Goal: Task Accomplishment & Management: Manage account settings

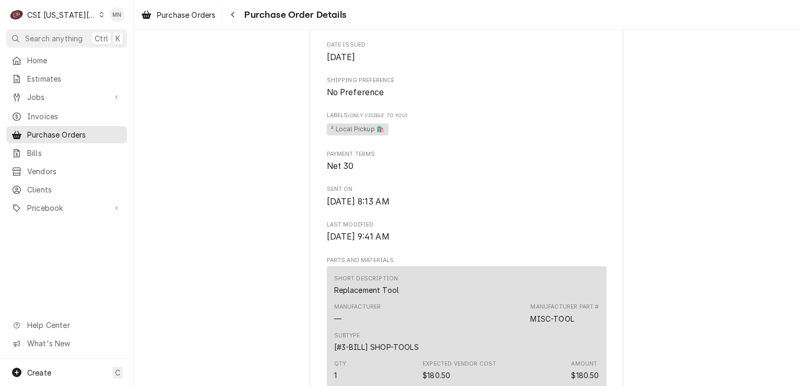
scroll to position [366, 0]
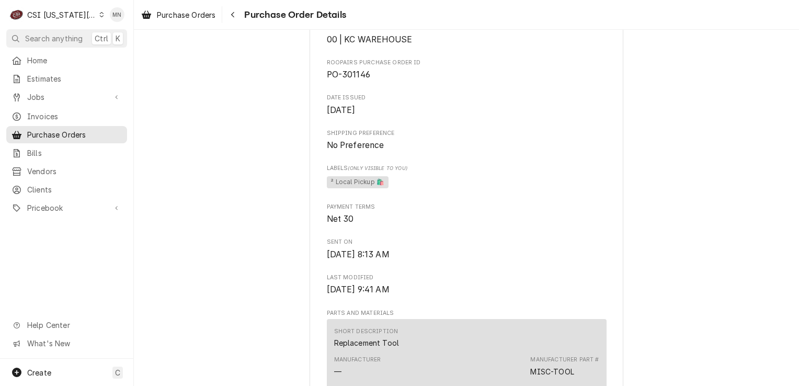
scroll to position [157, 0]
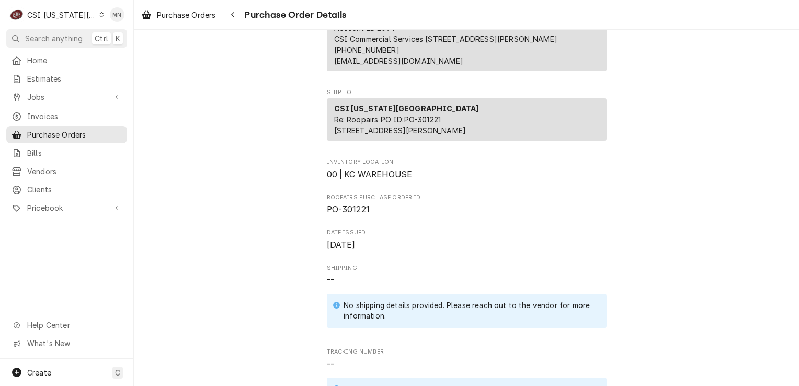
scroll to position [148, 0]
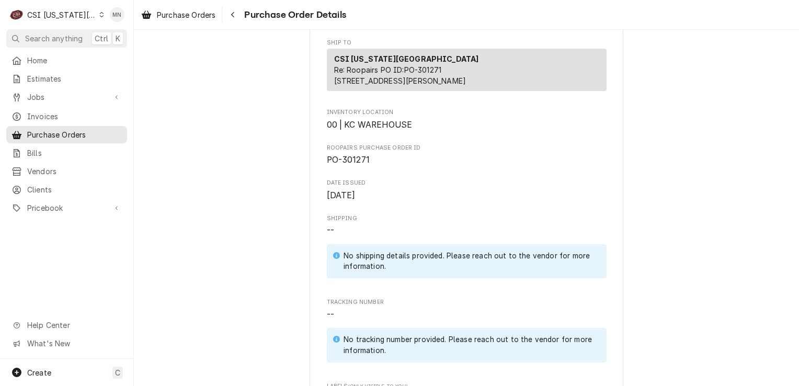
scroll to position [261, 0]
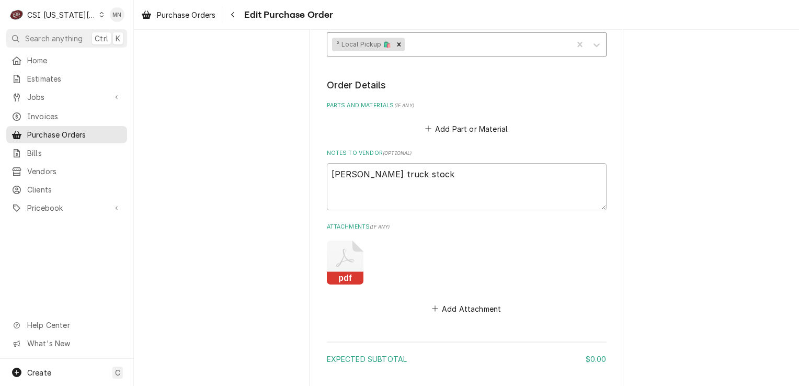
scroll to position [478, 0]
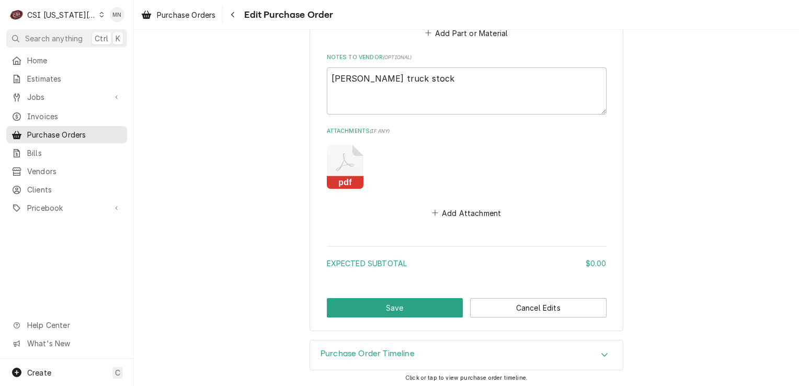
click at [346, 168] on icon "Attachments" at bounding box center [345, 167] width 37 height 44
type textarea "x"
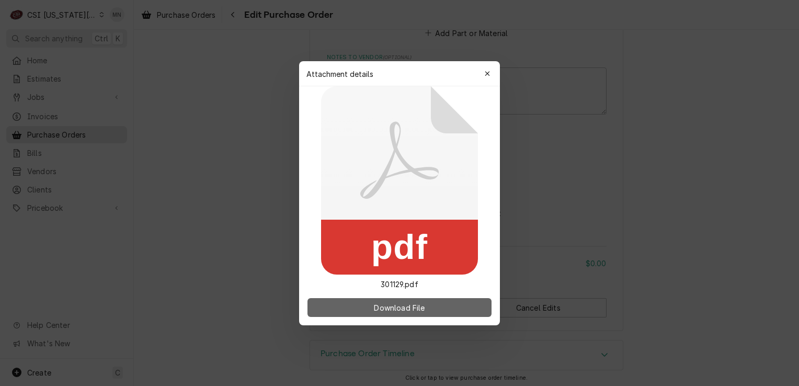
click at [376, 301] on button "Download File" at bounding box center [399, 307] width 184 height 19
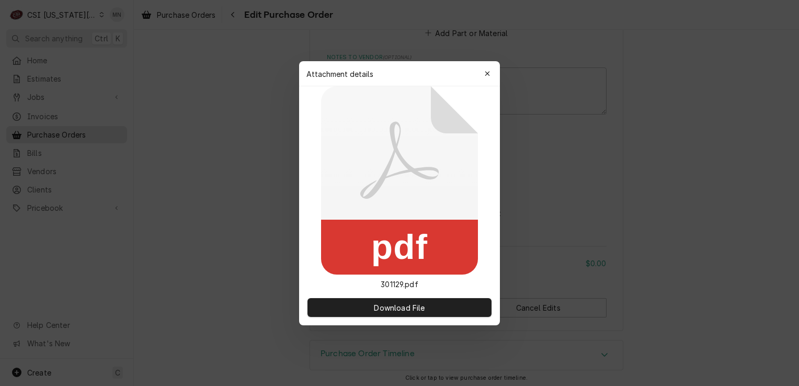
drag, startPoint x: 488, startPoint y: 72, endPoint x: 506, endPoint y: 64, distance: 19.4
click at [488, 72] on icon "button" at bounding box center [487, 73] width 5 height 5
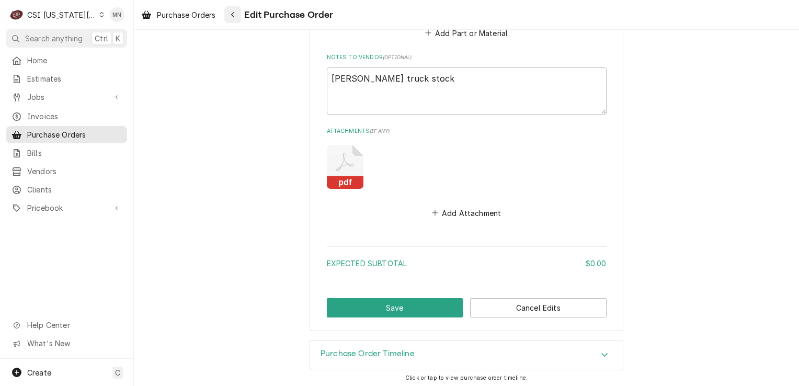
click at [233, 12] on icon "Navigate back" at bounding box center [233, 14] width 5 height 7
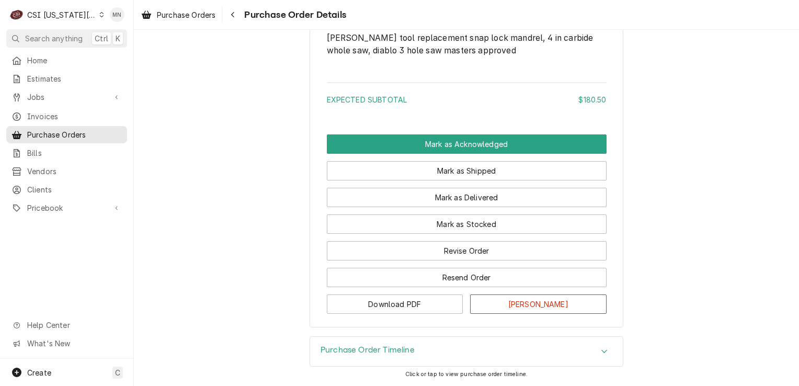
scroll to position [821, 0]
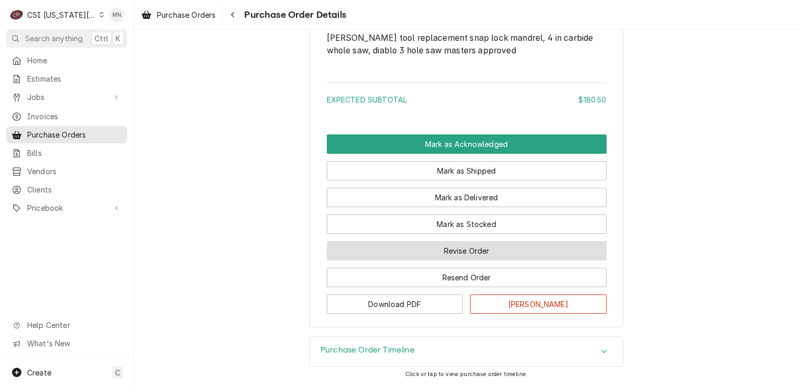
click at [481, 252] on button "Revise Order" at bounding box center [467, 250] width 280 height 19
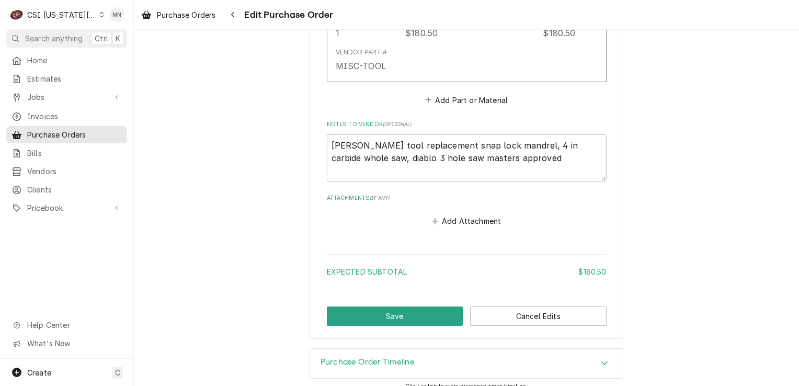
scroll to position [599, 0]
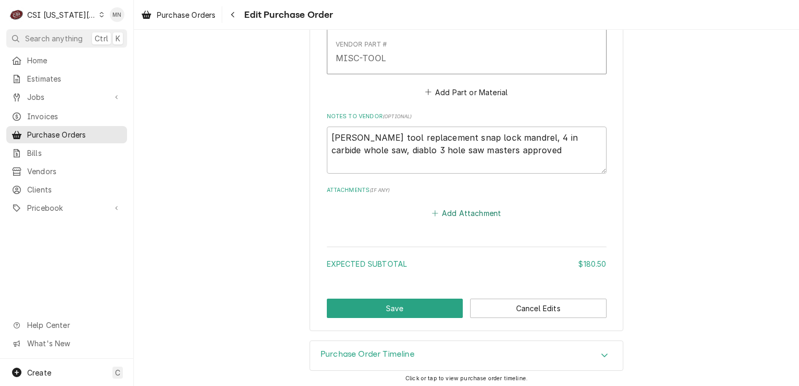
click at [467, 209] on button "Add Attachment" at bounding box center [466, 213] width 73 height 15
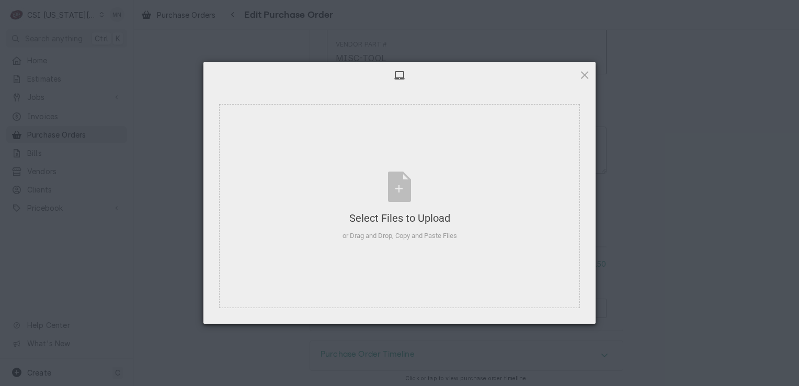
type textarea "x"
click at [394, 204] on div "Select Files to Upload or Drag and Drop, Copy and Paste Files" at bounding box center [399, 206] width 114 height 70
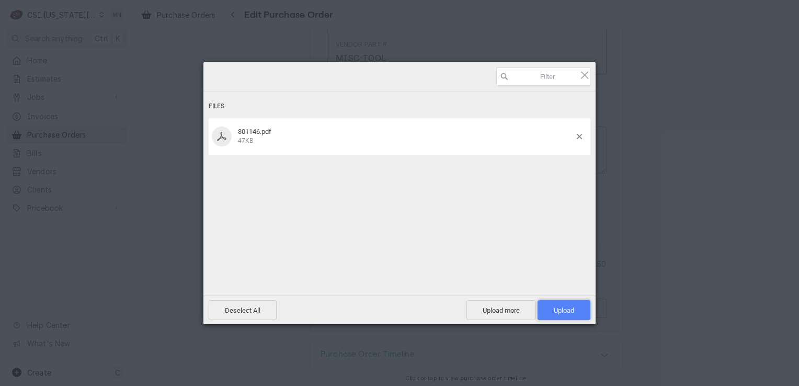
click at [560, 312] on span "Upload 1" at bounding box center [564, 310] width 20 height 8
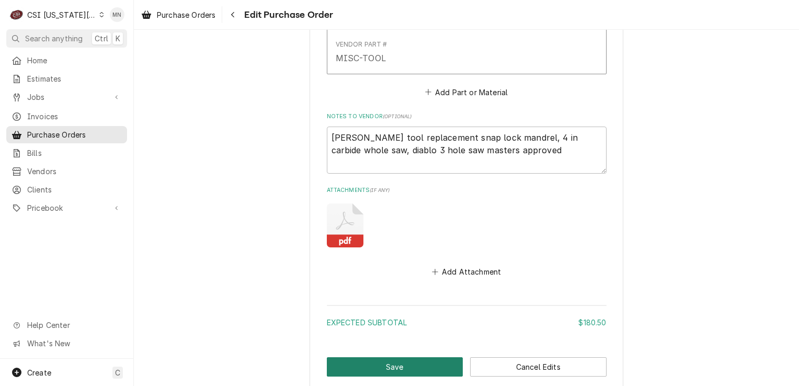
click at [343, 359] on button "Save" at bounding box center [395, 366] width 136 height 19
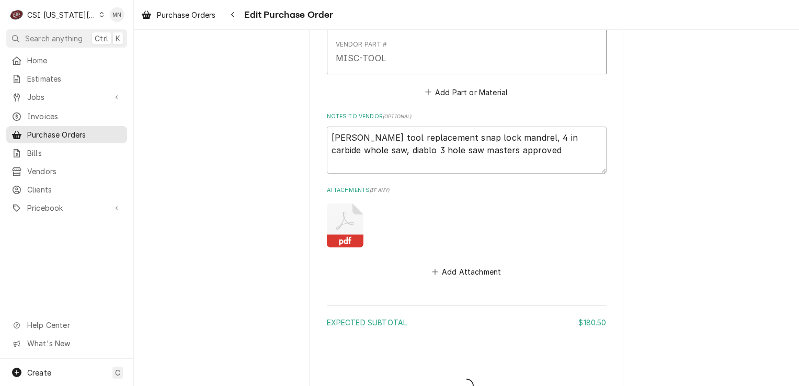
type textarea "x"
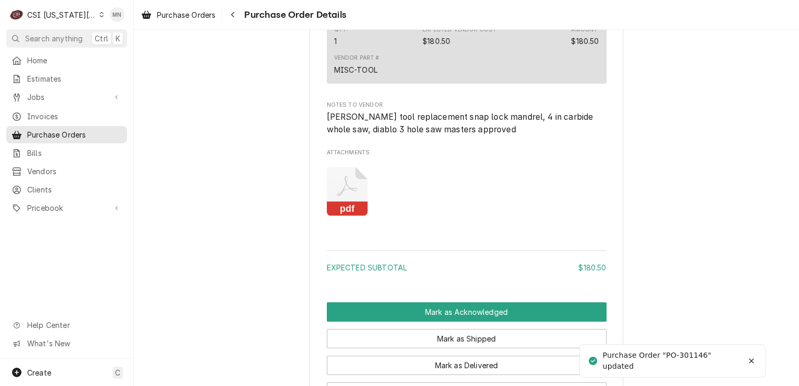
scroll to position [627, 0]
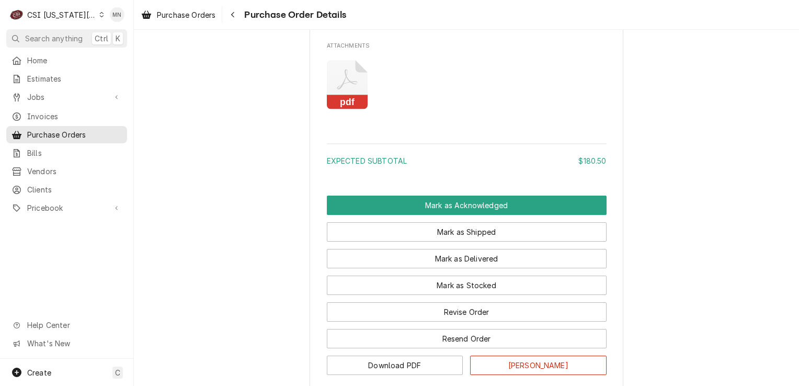
scroll to position [889, 0]
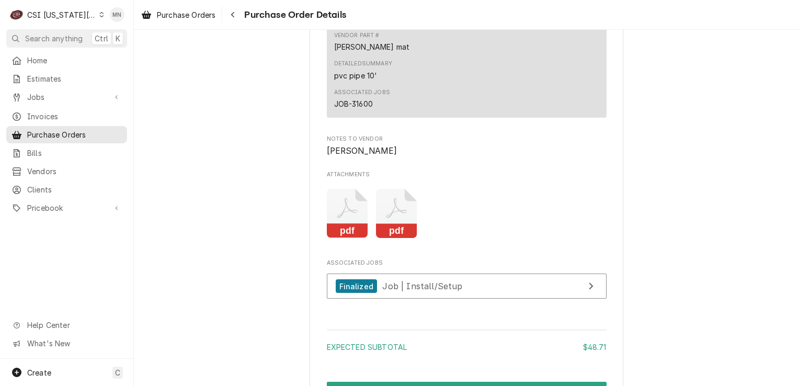
scroll to position [908, 0]
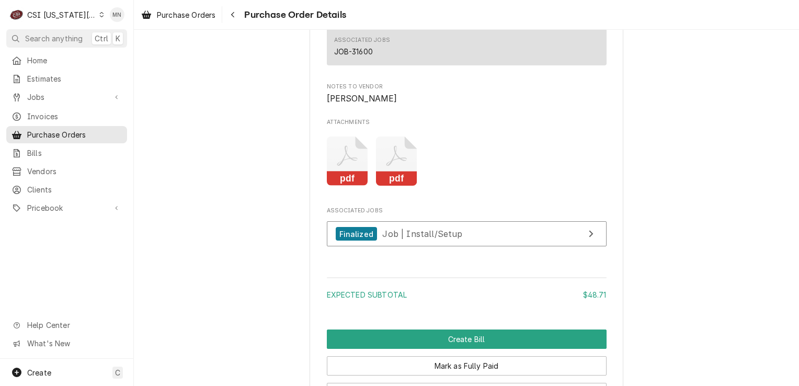
click at [368, 186] on icon "Attachments" at bounding box center [347, 161] width 41 height 50
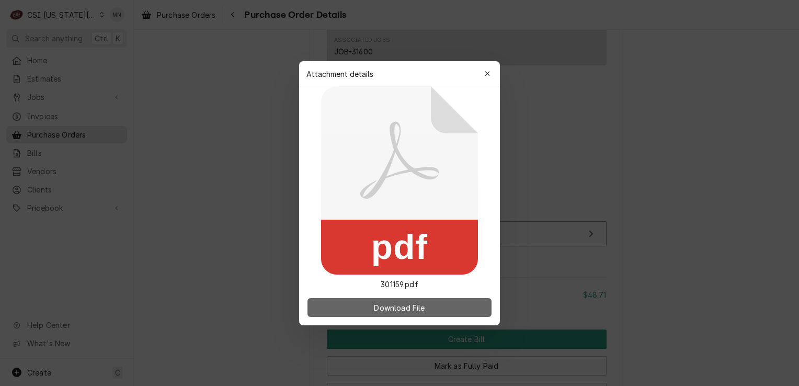
click at [399, 305] on span "Download File" at bounding box center [399, 307] width 55 height 11
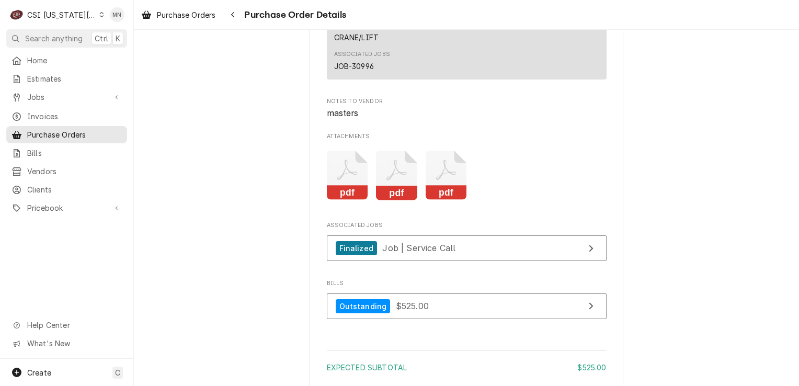
scroll to position [937, 0]
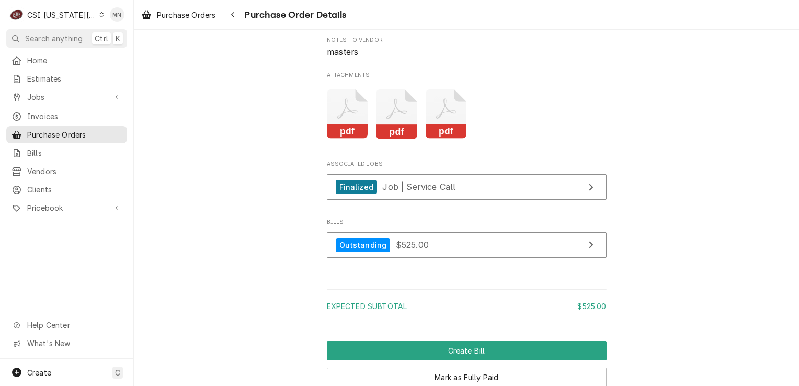
click at [368, 139] on icon "Attachments" at bounding box center [347, 114] width 41 height 50
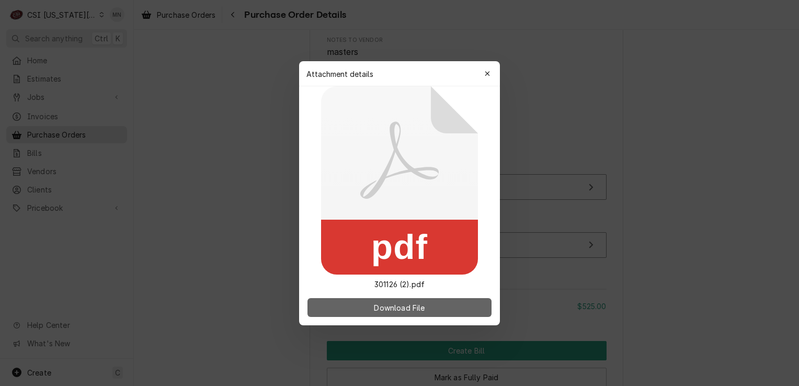
click at [393, 308] on span "Download File" at bounding box center [399, 307] width 55 height 11
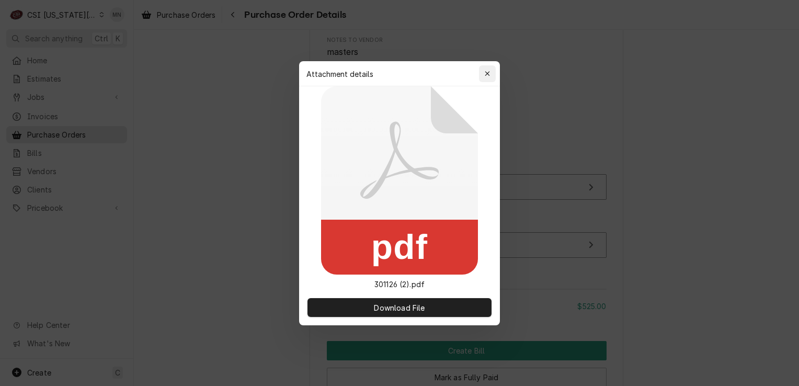
click at [488, 68] on div "button" at bounding box center [487, 73] width 10 height 10
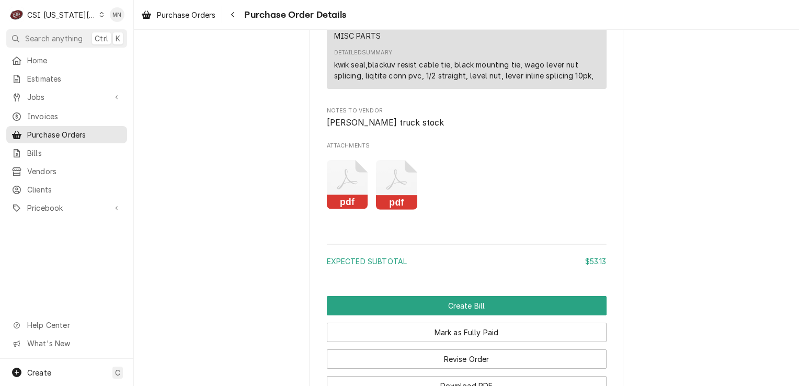
scroll to position [889, 0]
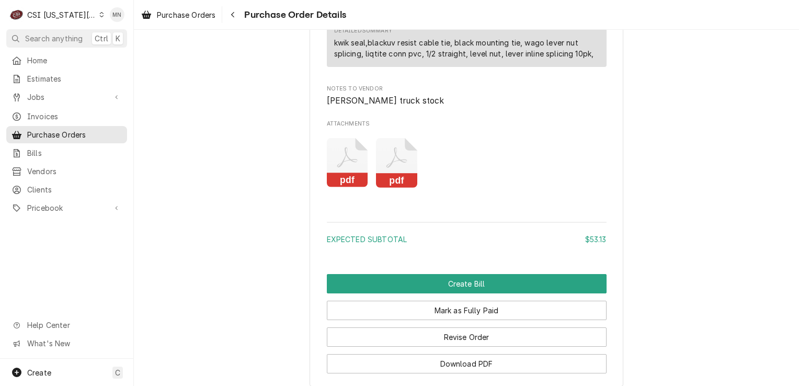
click at [386, 168] on icon "Attachments" at bounding box center [396, 157] width 20 height 20
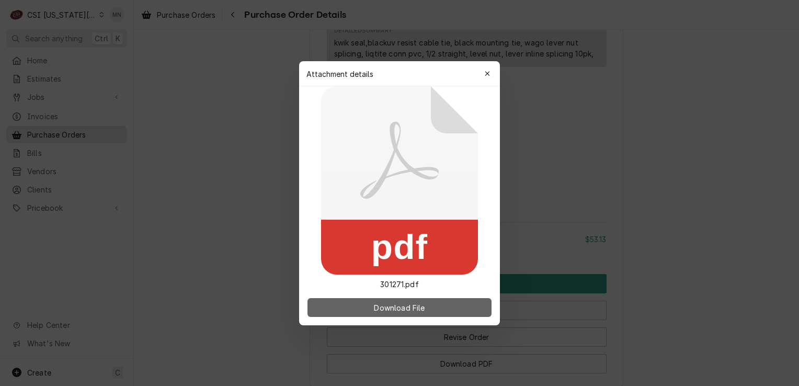
click at [396, 307] on span "Download File" at bounding box center [399, 307] width 55 height 11
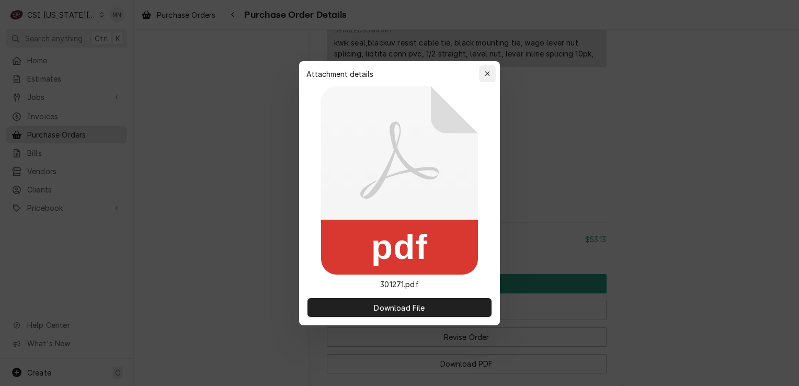
click at [491, 70] on div "button" at bounding box center [487, 73] width 10 height 10
